Goal: Navigation & Orientation: Understand site structure

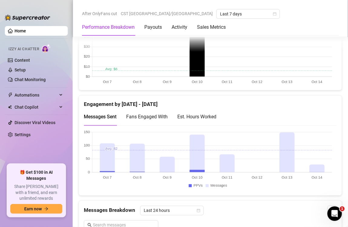
scroll to position [368, 0]
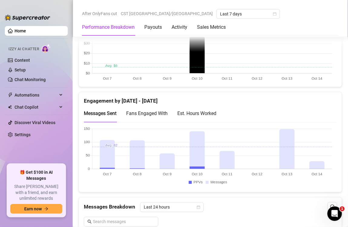
click at [203, 112] on div "Est. Hours Worked" at bounding box center [196, 114] width 39 height 8
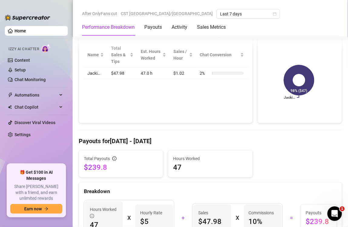
scroll to position [404, 0]
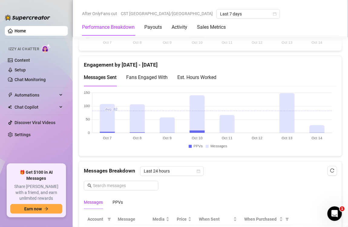
click at [260, 106] on canvas at bounding box center [208, 121] width 248 height 61
click at [187, 76] on div "Est. Hours Worked" at bounding box center [196, 78] width 39 height 8
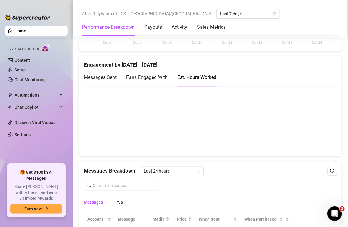
click at [114, 77] on span "Messages Sent" at bounding box center [100, 78] width 33 height 6
click at [156, 78] on span "Fans Engaged With" at bounding box center [146, 78] width 41 height 6
click at [198, 75] on div "Est. Hours Worked" at bounding box center [196, 78] width 39 height 8
